Goal: Information Seeking & Learning: Learn about a topic

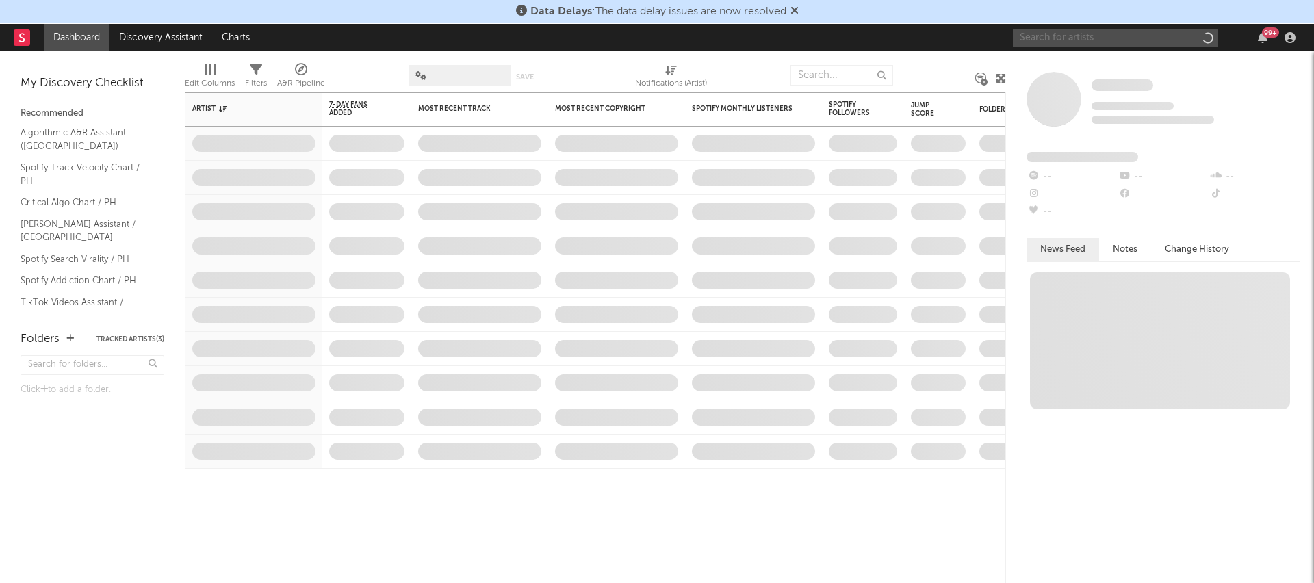
click at [1097, 40] on input "text" at bounding box center [1115, 37] width 205 height 17
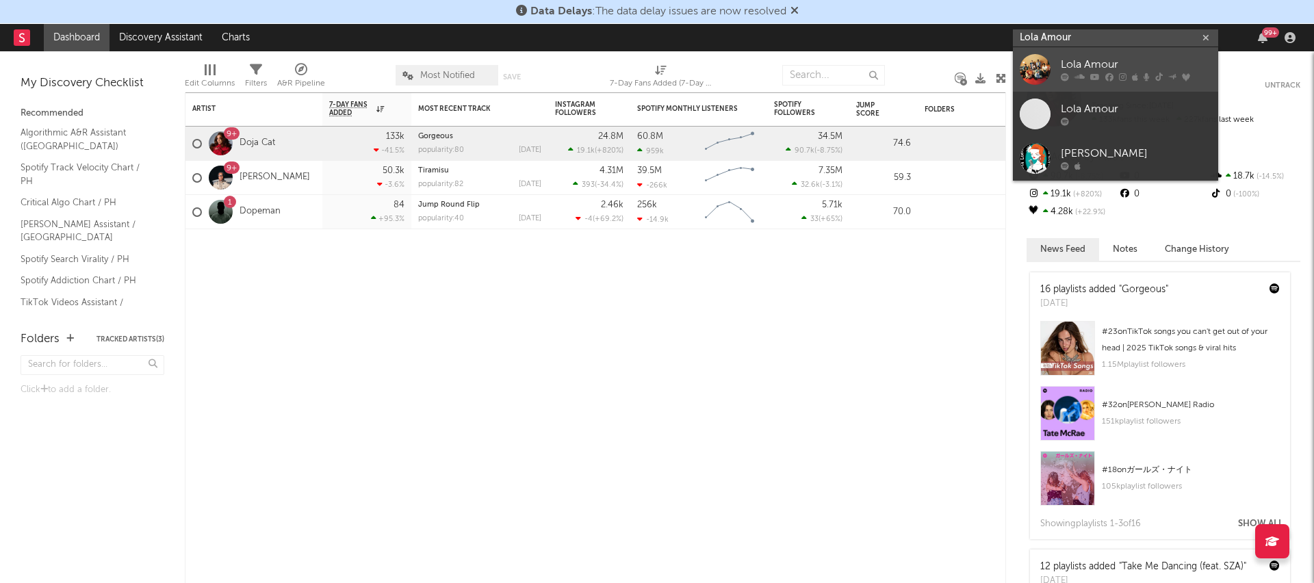
type input "Lola Amour"
click at [1101, 66] on div "Lola Amour" at bounding box center [1136, 65] width 151 height 16
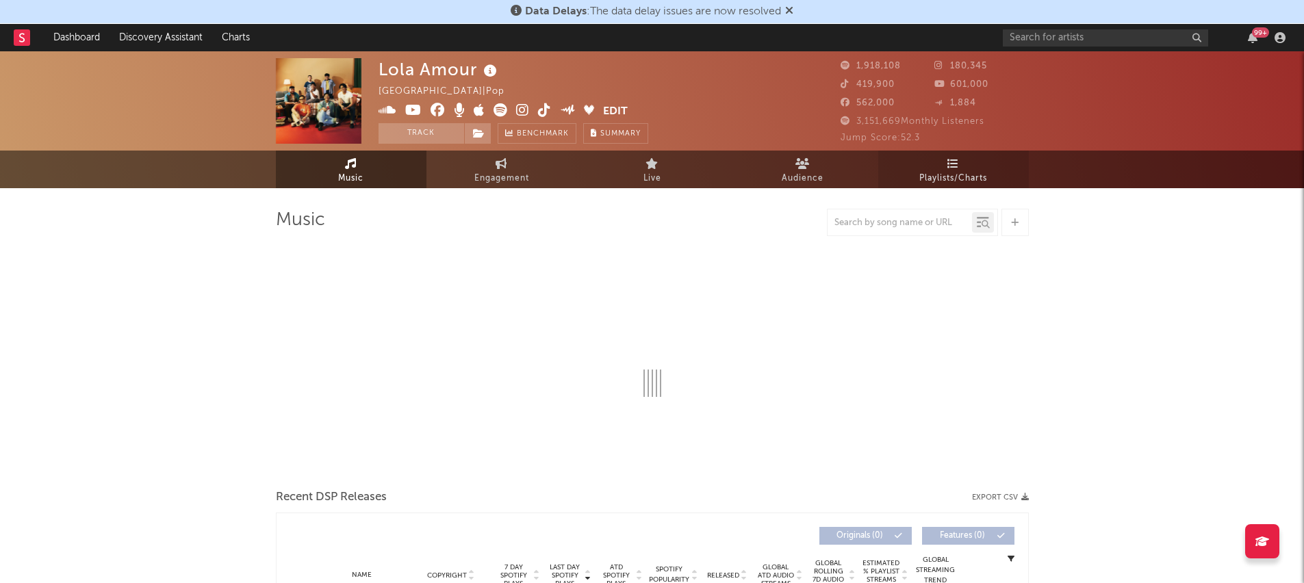
click at [957, 182] on span "Playlists/Charts" at bounding box center [953, 178] width 68 height 16
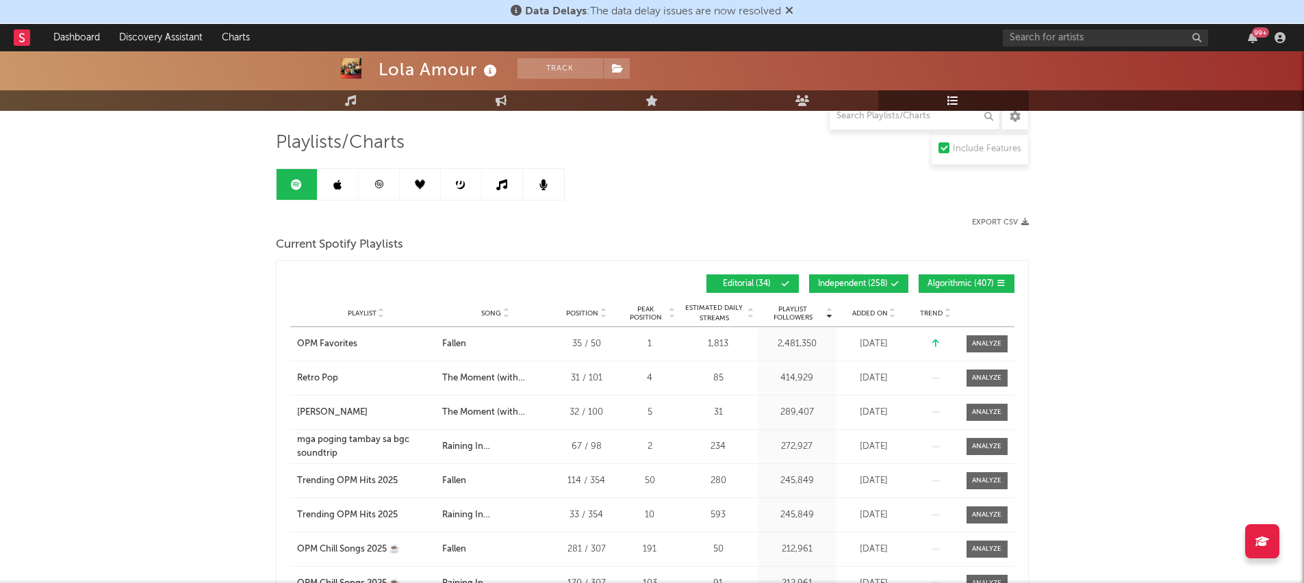
scroll to position [85, 0]
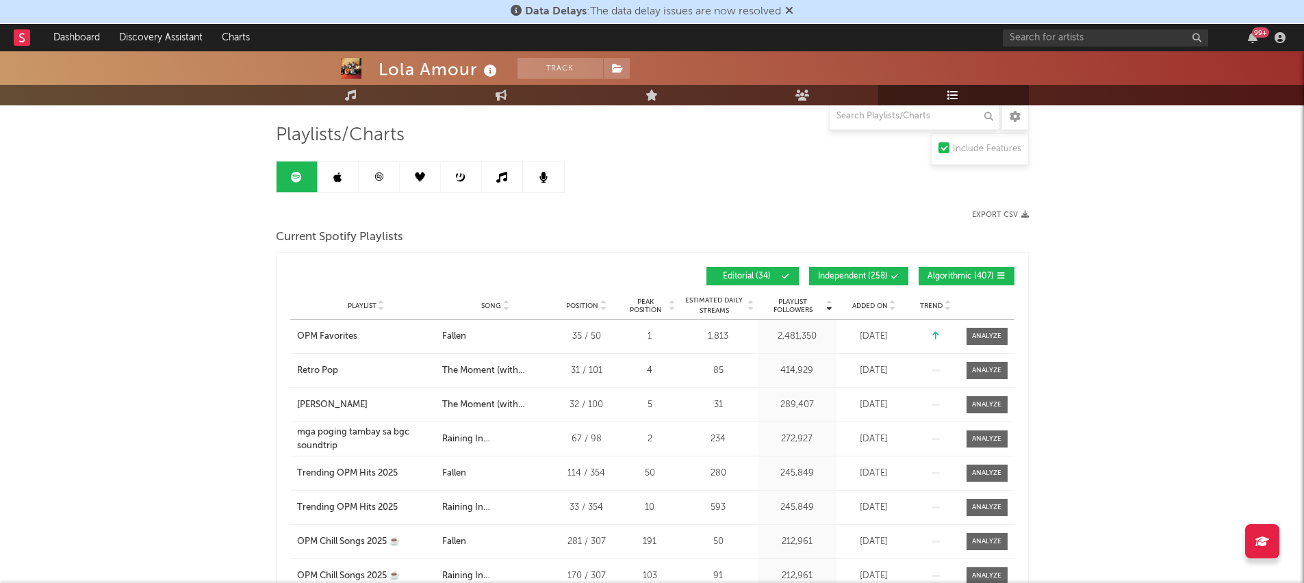
click at [761, 276] on span "Editorial ( 34 )" at bounding box center [746, 276] width 63 height 8
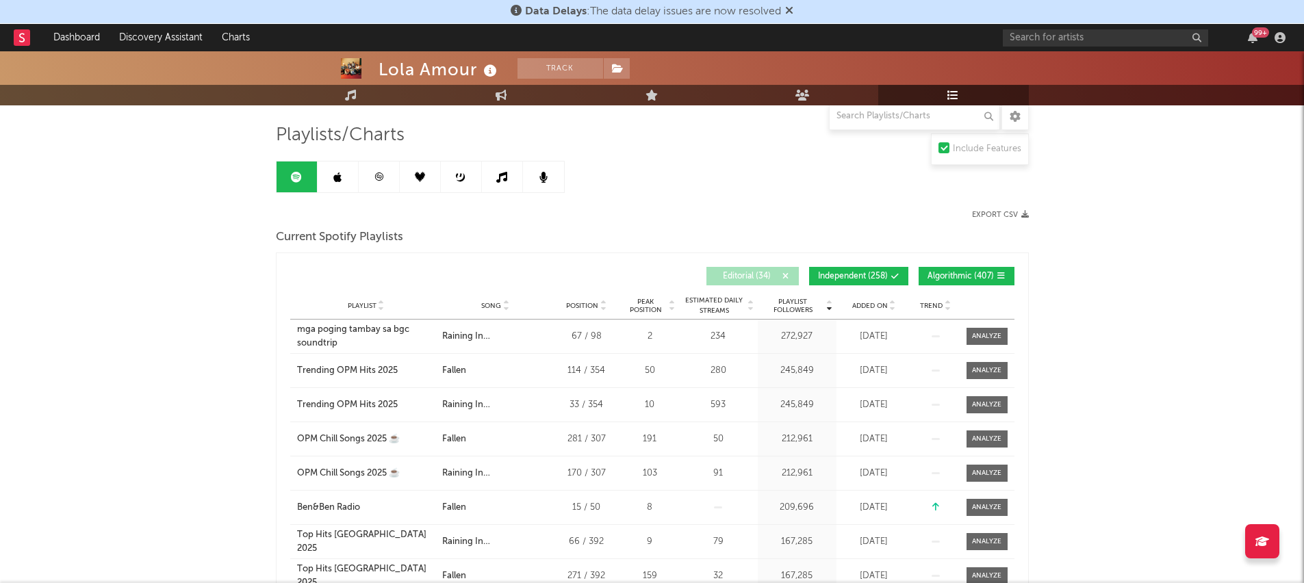
click at [968, 278] on span "Algorithmic ( 407 )" at bounding box center [960, 276] width 66 height 8
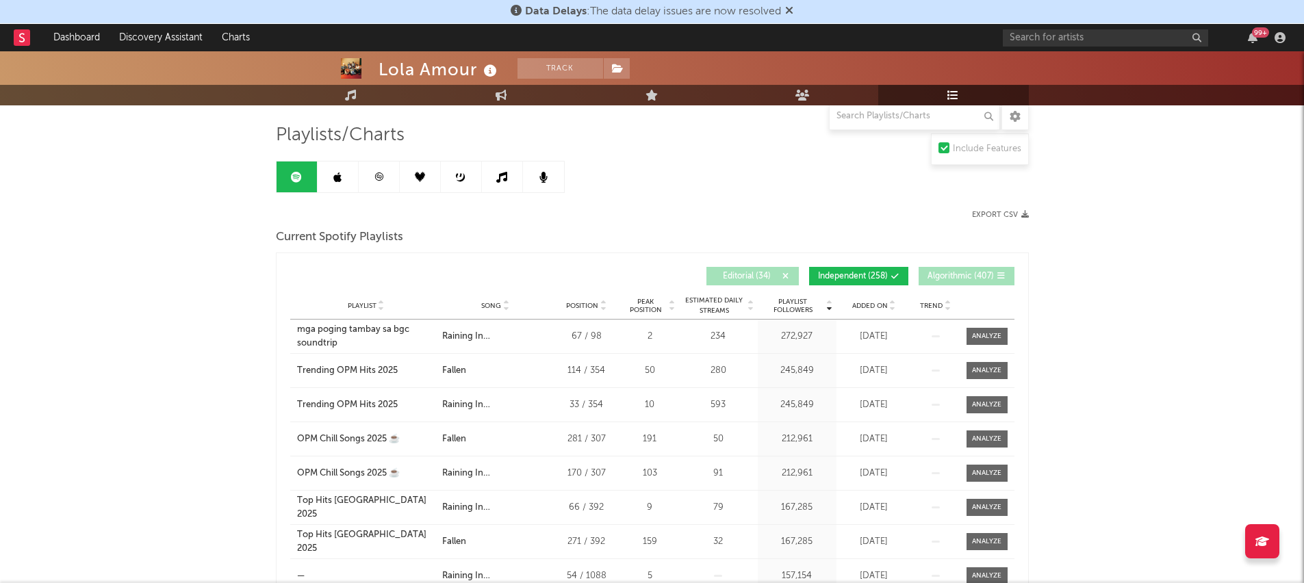
click at [872, 283] on button "Independent ( 258 )" at bounding box center [858, 276] width 99 height 18
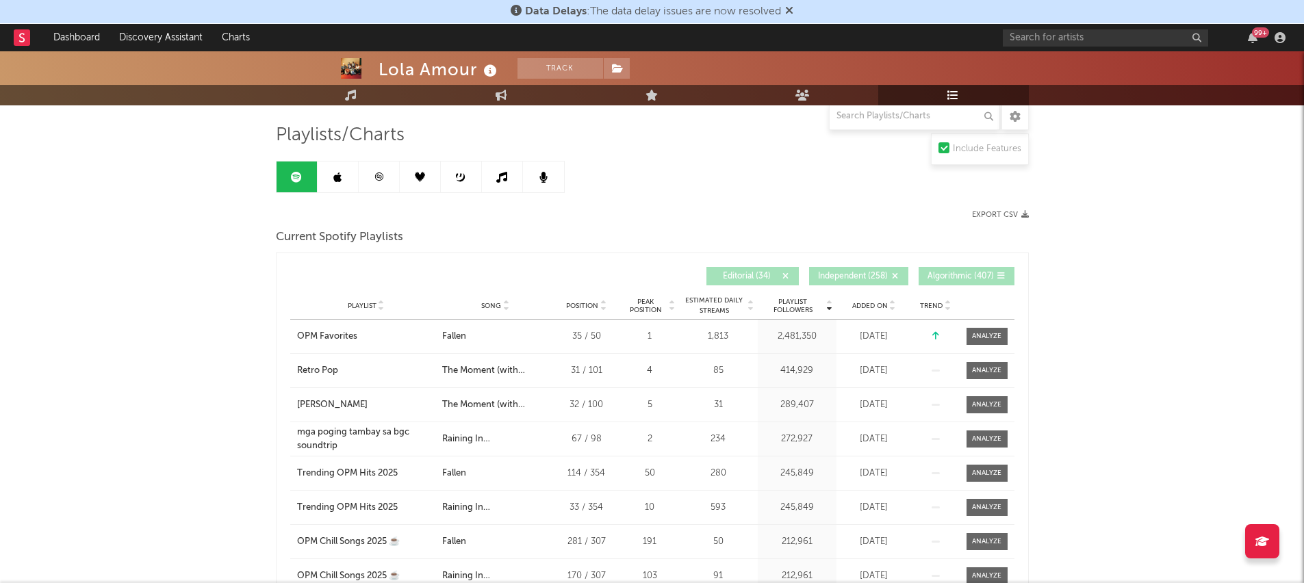
click at [959, 279] on span "Algorithmic ( 407 )" at bounding box center [960, 276] width 66 height 8
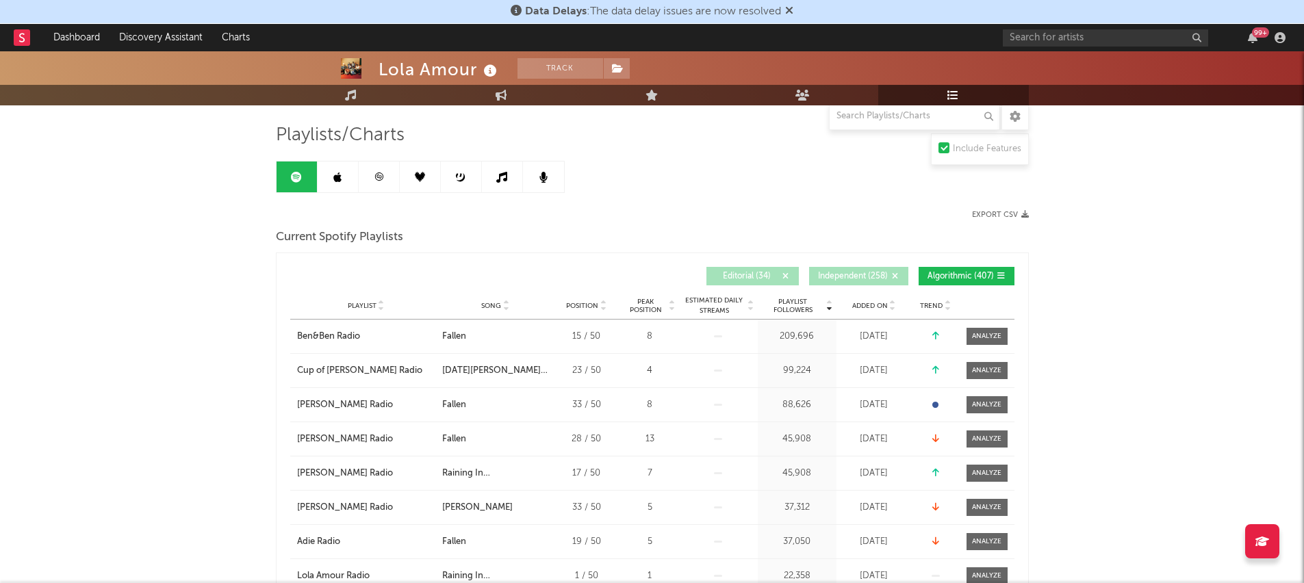
click at [932, 276] on span "Algorithmic ( 407 )" at bounding box center [960, 276] width 66 height 8
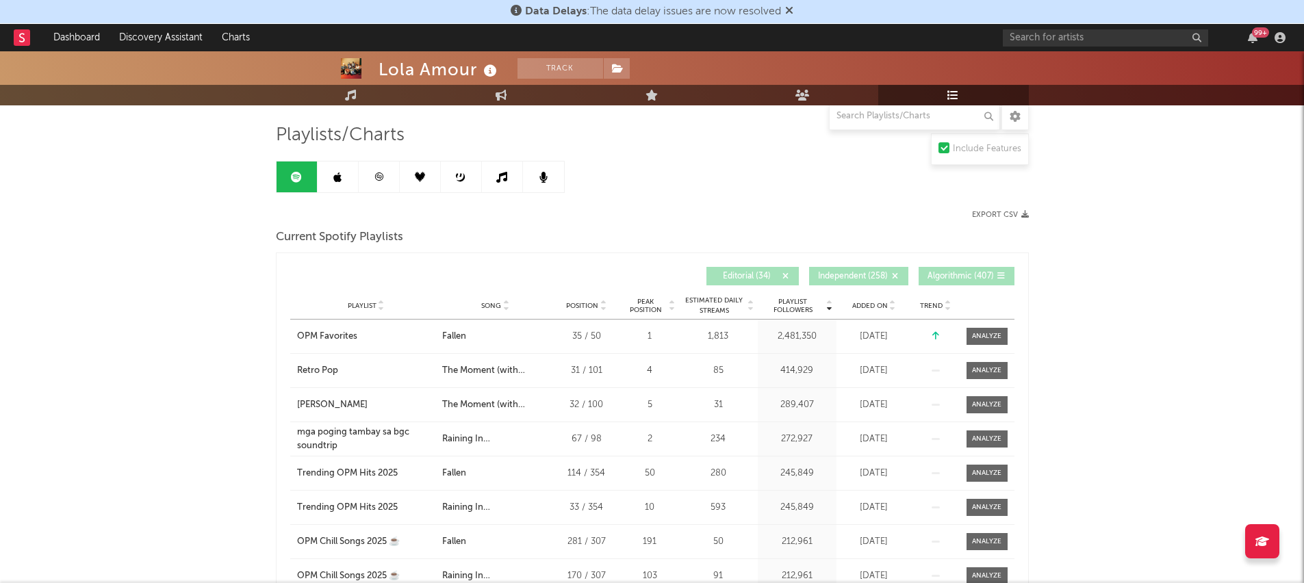
click at [767, 274] on span "Editorial ( 34 )" at bounding box center [746, 276] width 63 height 8
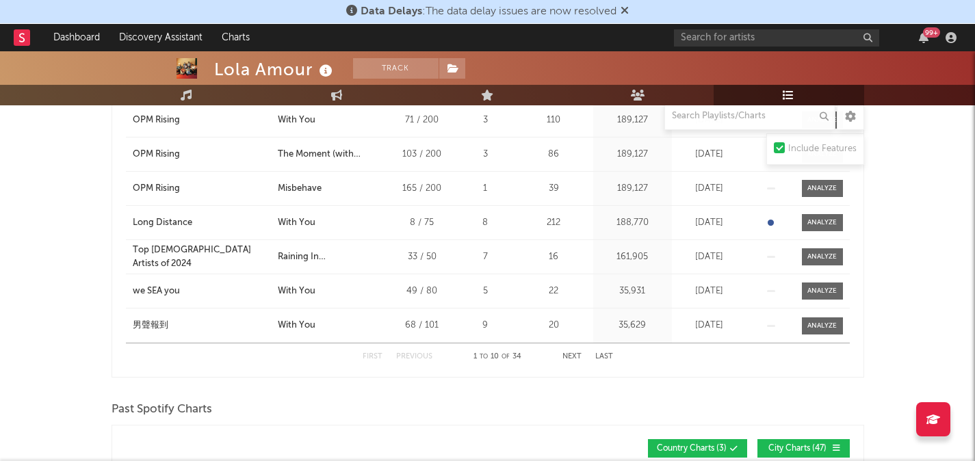
scroll to position [401, 0]
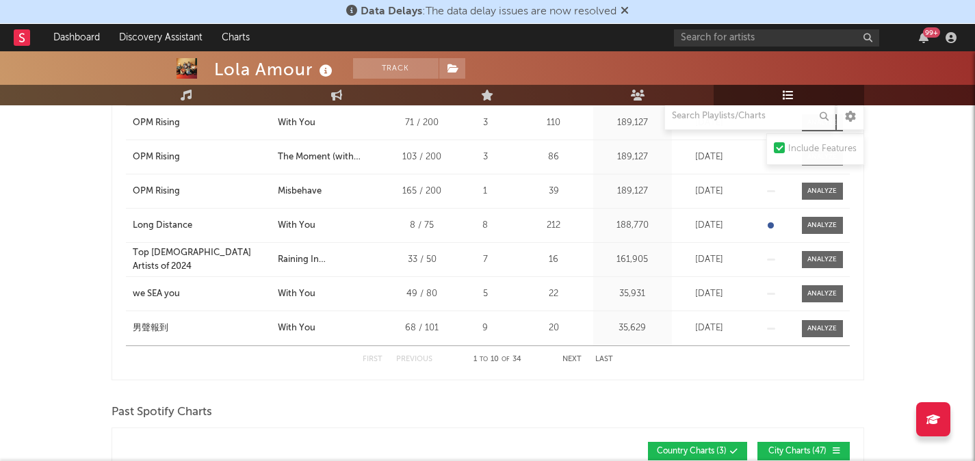
click at [569, 358] on button "Next" at bounding box center [572, 360] width 19 height 8
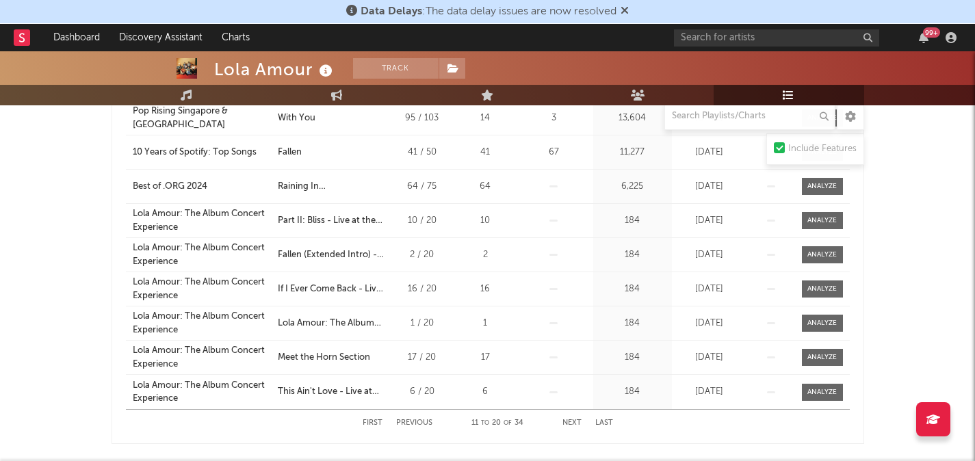
scroll to position [404, 0]
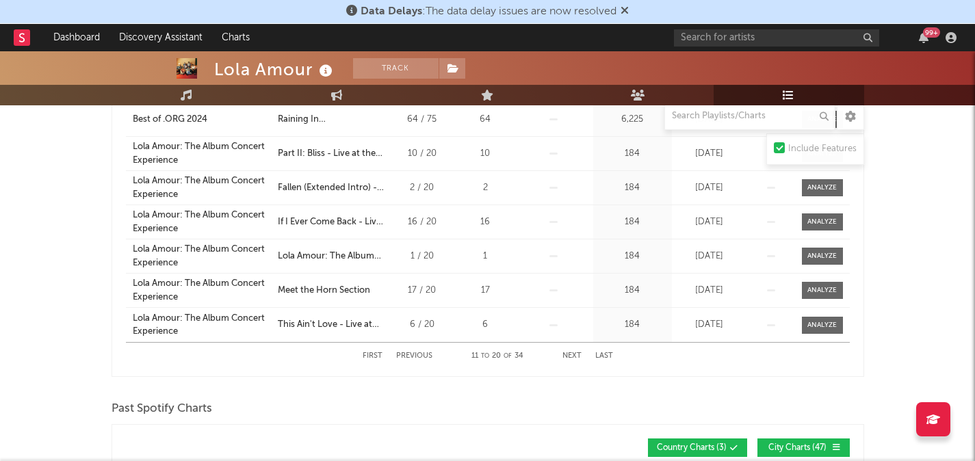
click at [422, 355] on button "Previous" at bounding box center [414, 356] width 36 height 8
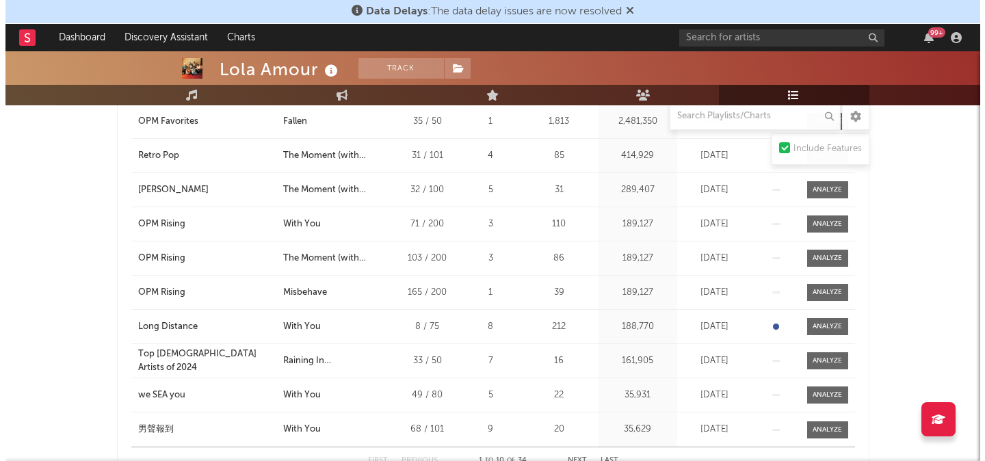
scroll to position [300, 0]
